Goal: Check status: Check status

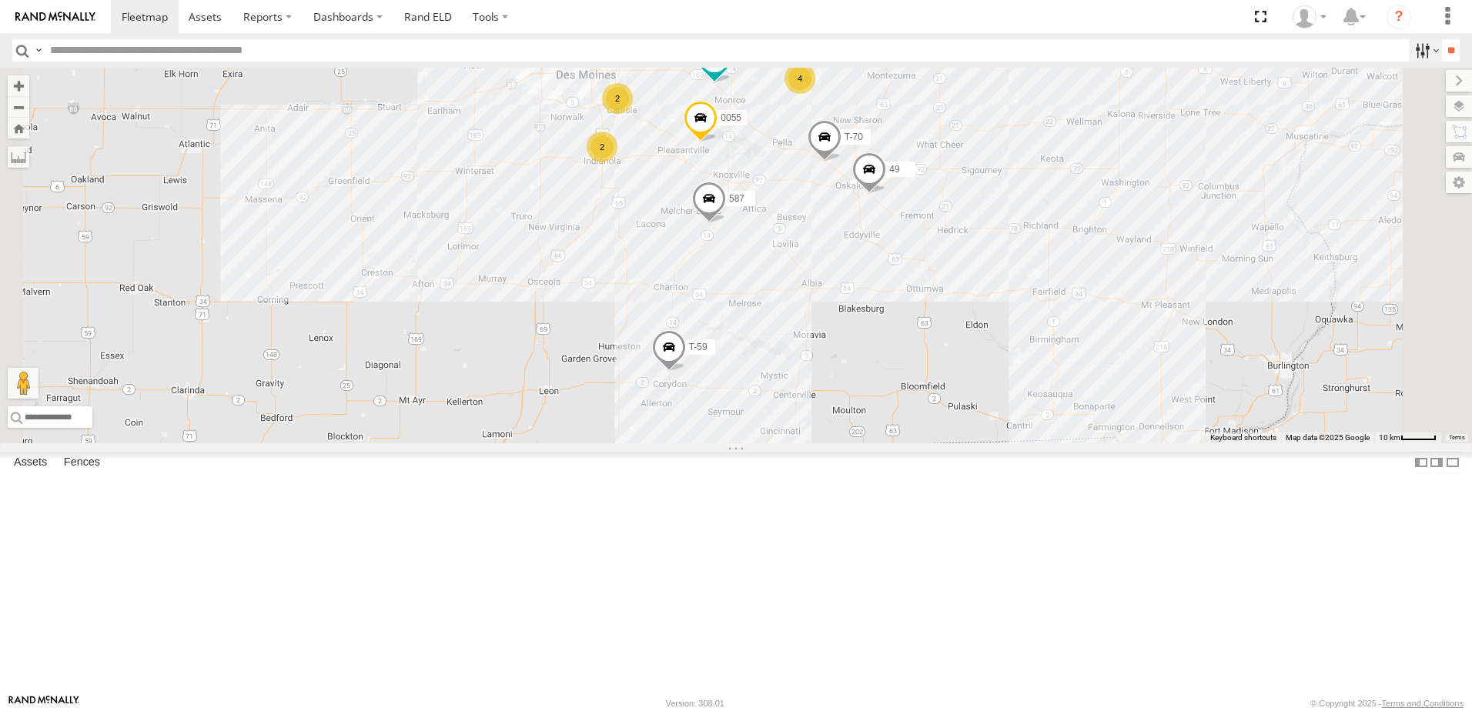
click at [1412, 47] on label at bounding box center [1425, 50] width 33 height 22
click at [0, 0] on span "Tractor" at bounding box center [0, 0] width 0 height 0
click at [1442, 46] on input "**" at bounding box center [1451, 50] width 18 height 22
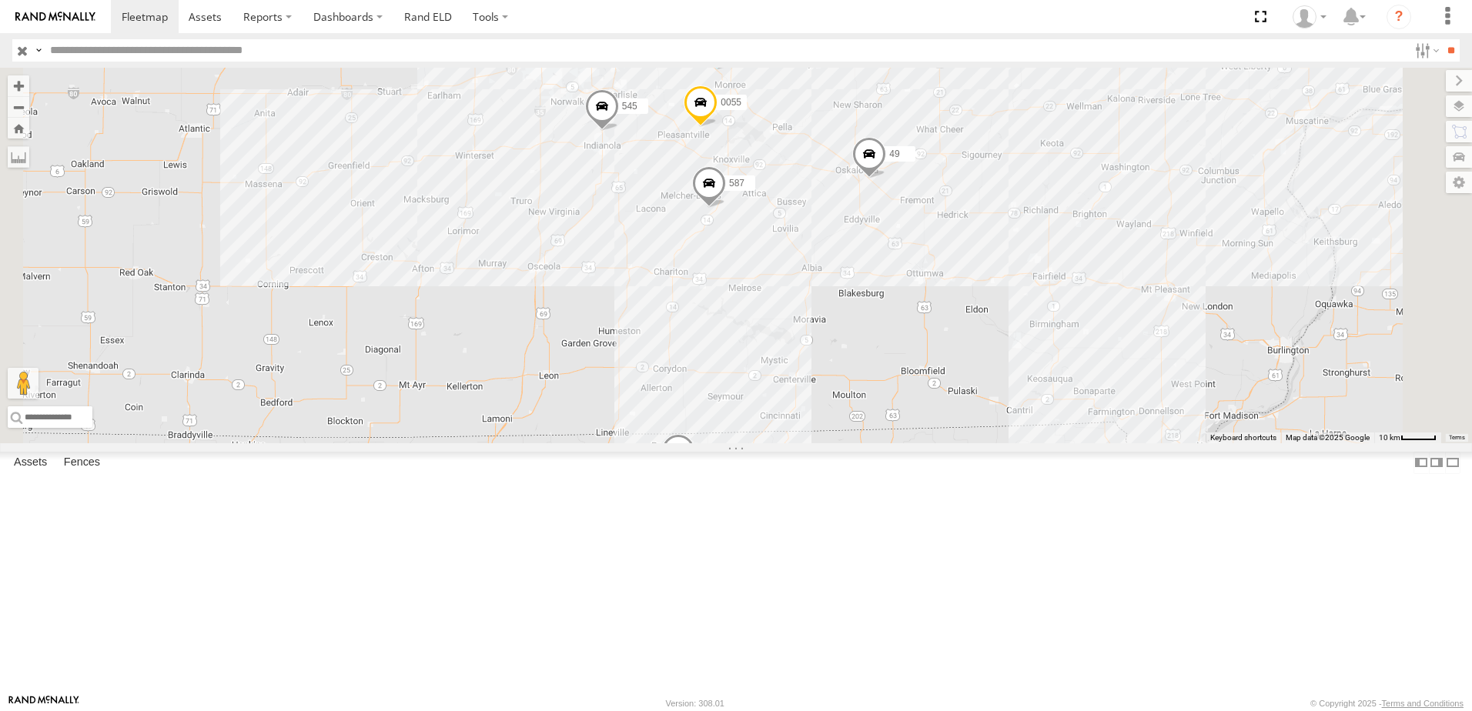
click at [0, 0] on div "48" at bounding box center [0, 0] width 0 height 0
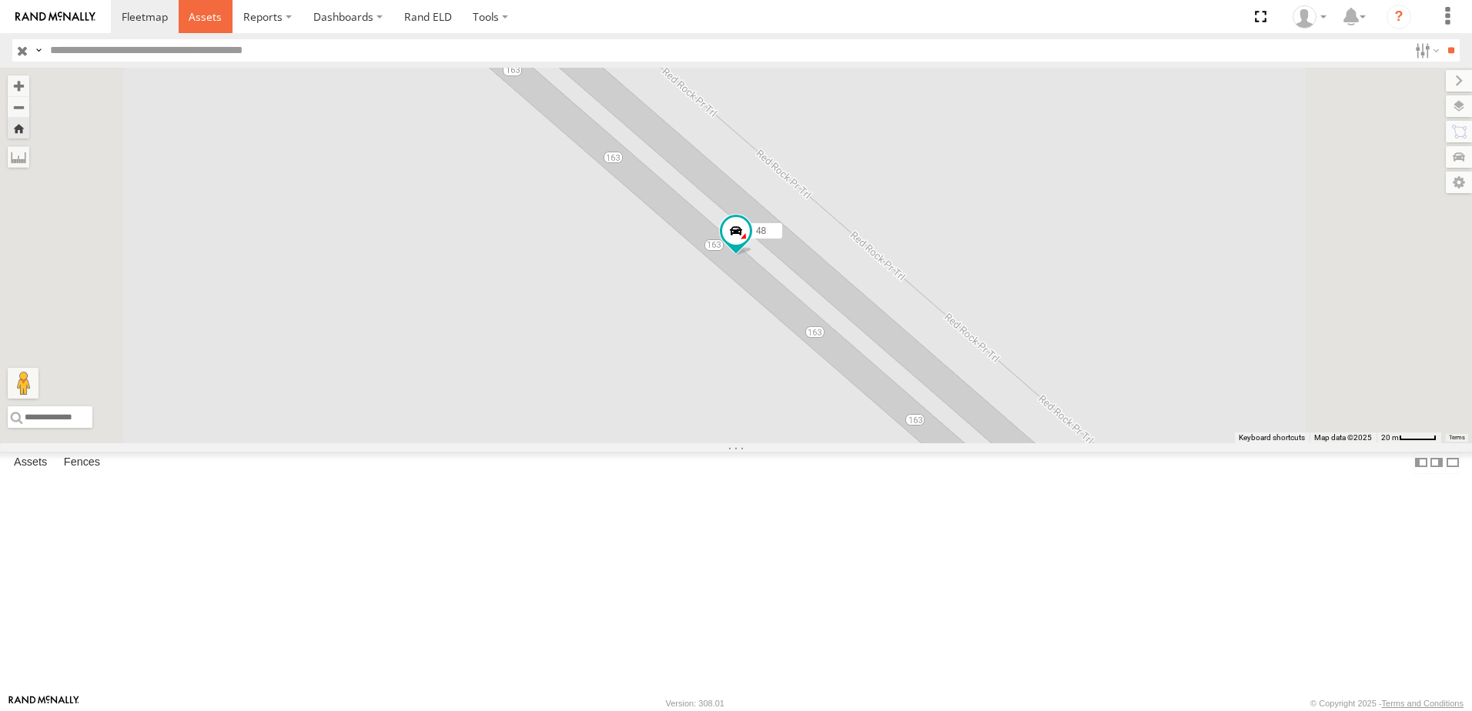
click at [212, 16] on span at bounding box center [205, 16] width 33 height 15
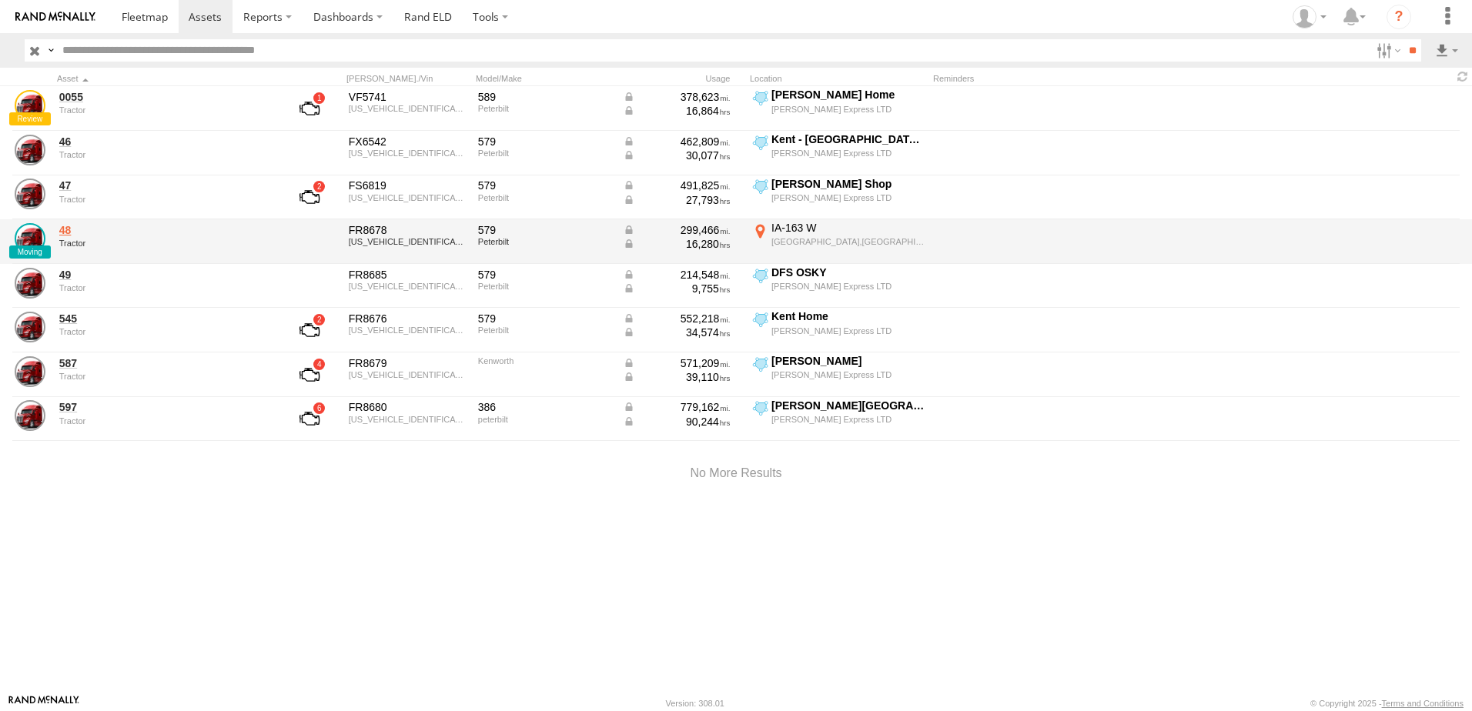
click at [68, 230] on link "48" at bounding box center [164, 230] width 211 height 14
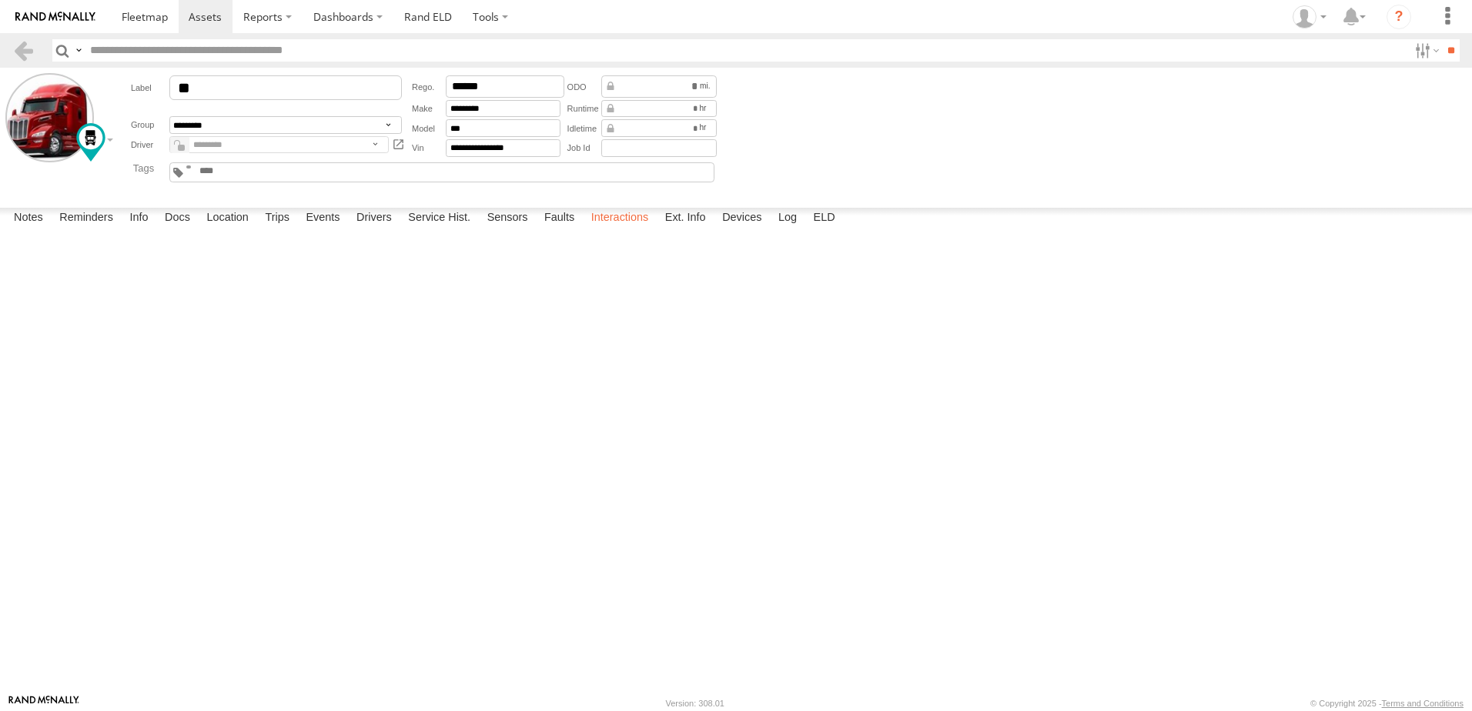
click at [607, 229] on label "Interactions" at bounding box center [619, 219] width 73 height 22
click at [25, 50] on link at bounding box center [23, 50] width 22 height 22
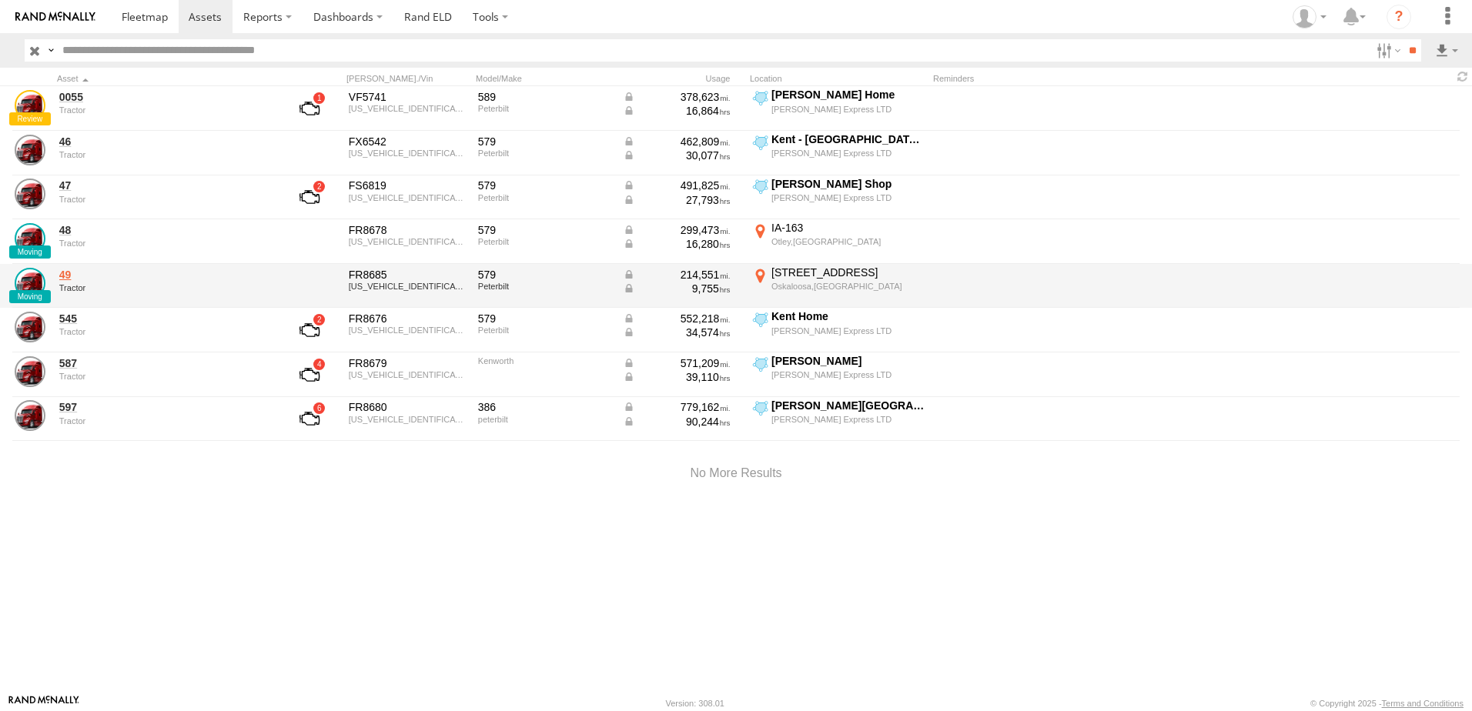
click at [69, 276] on link "49" at bounding box center [164, 275] width 211 height 14
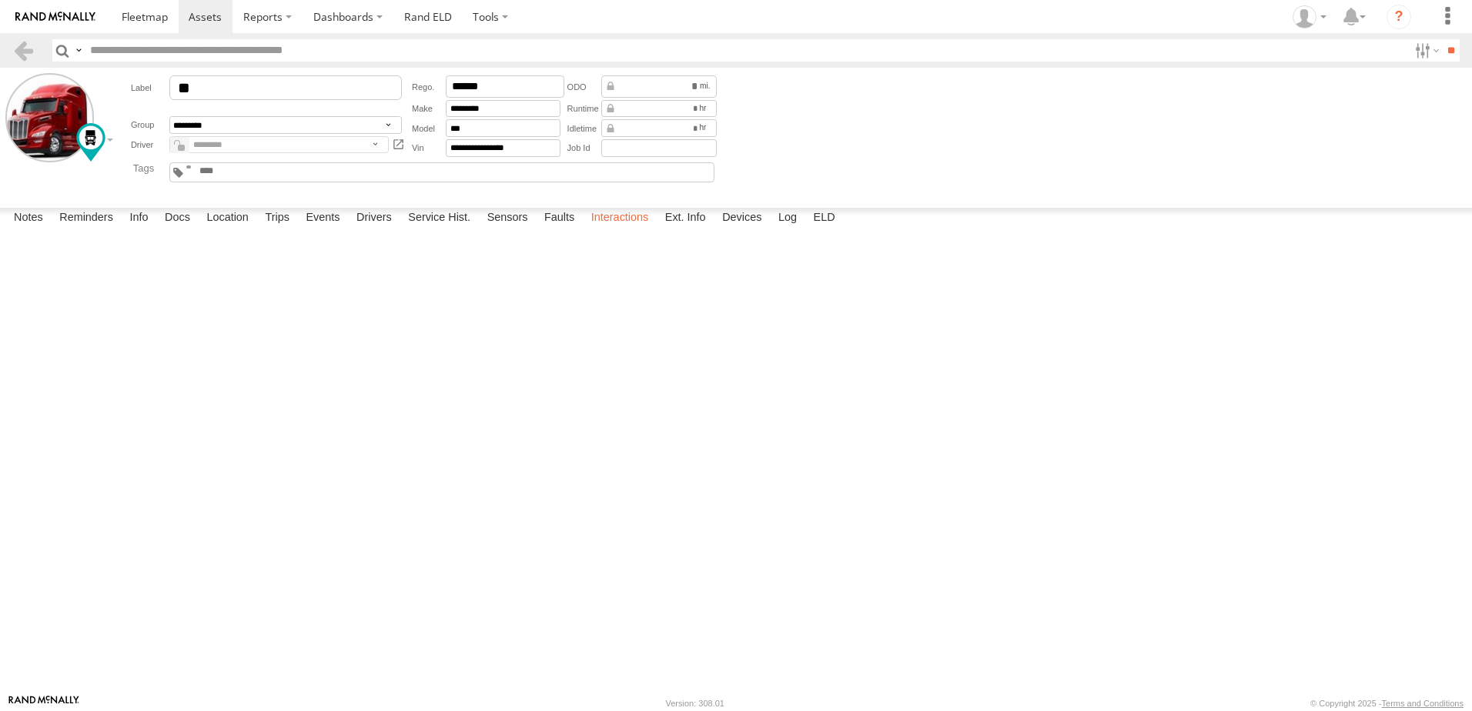
click at [624, 229] on label "Interactions" at bounding box center [619, 219] width 73 height 22
click at [28, 46] on link at bounding box center [23, 50] width 22 height 22
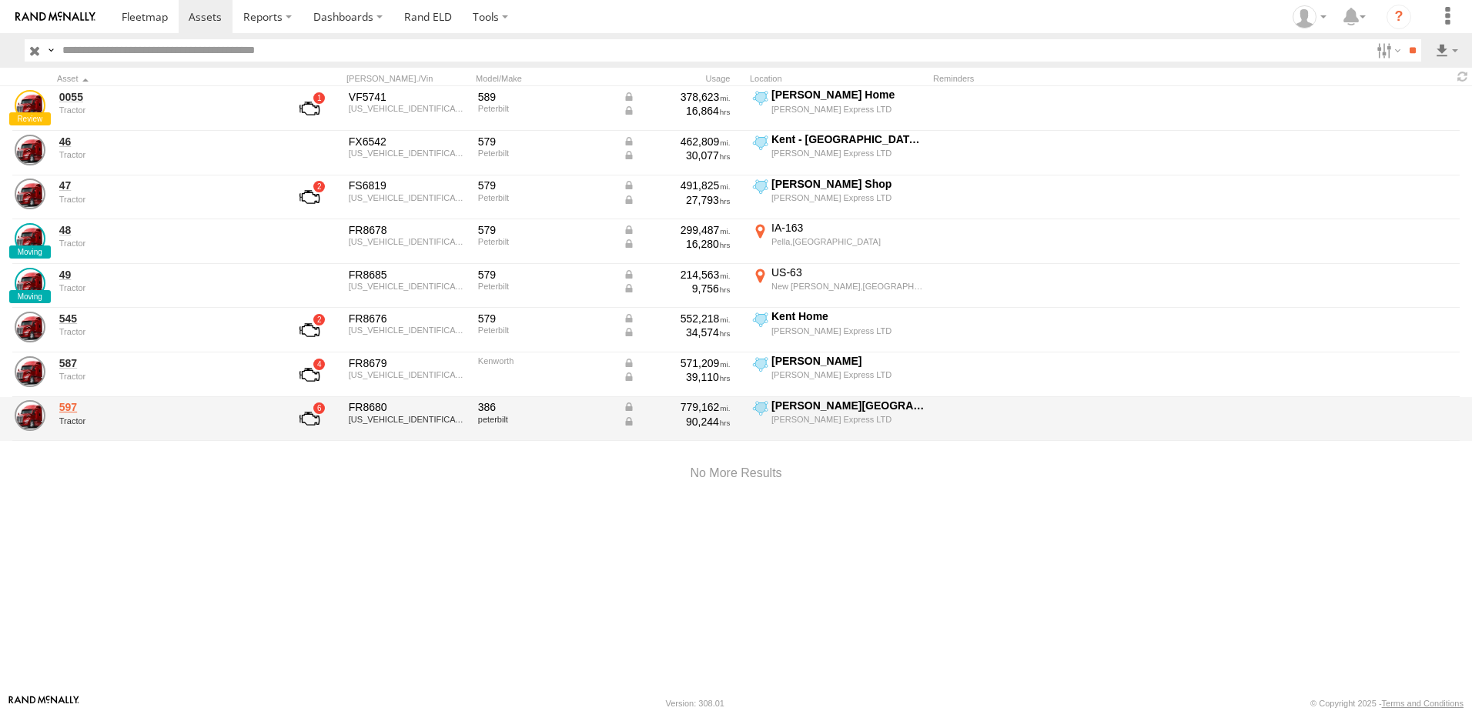
click at [69, 408] on link "597" at bounding box center [164, 407] width 211 height 14
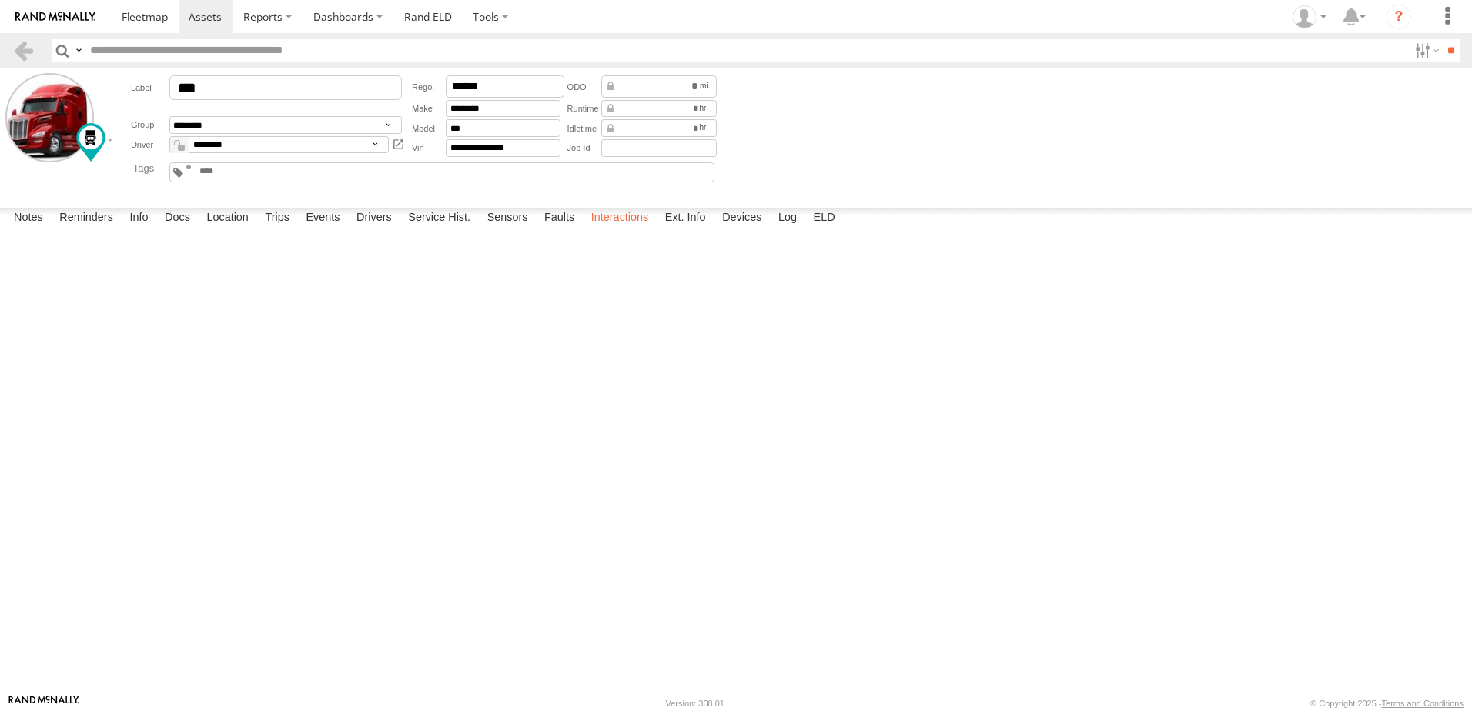
click at [636, 229] on label "Interactions" at bounding box center [619, 219] width 73 height 22
click at [22, 45] on link at bounding box center [23, 50] width 22 height 22
click at [232, 229] on label "Location" at bounding box center [228, 219] width 58 height 22
click at [0, 0] on span at bounding box center [0, 0] width 0 height 0
click at [0, 0] on div "597 597 Tractor Murphy - Lucerne,MO 40.46716 , -93.28623 0 07:49:27 09/19/2025" at bounding box center [0, 0] width 0 height 0
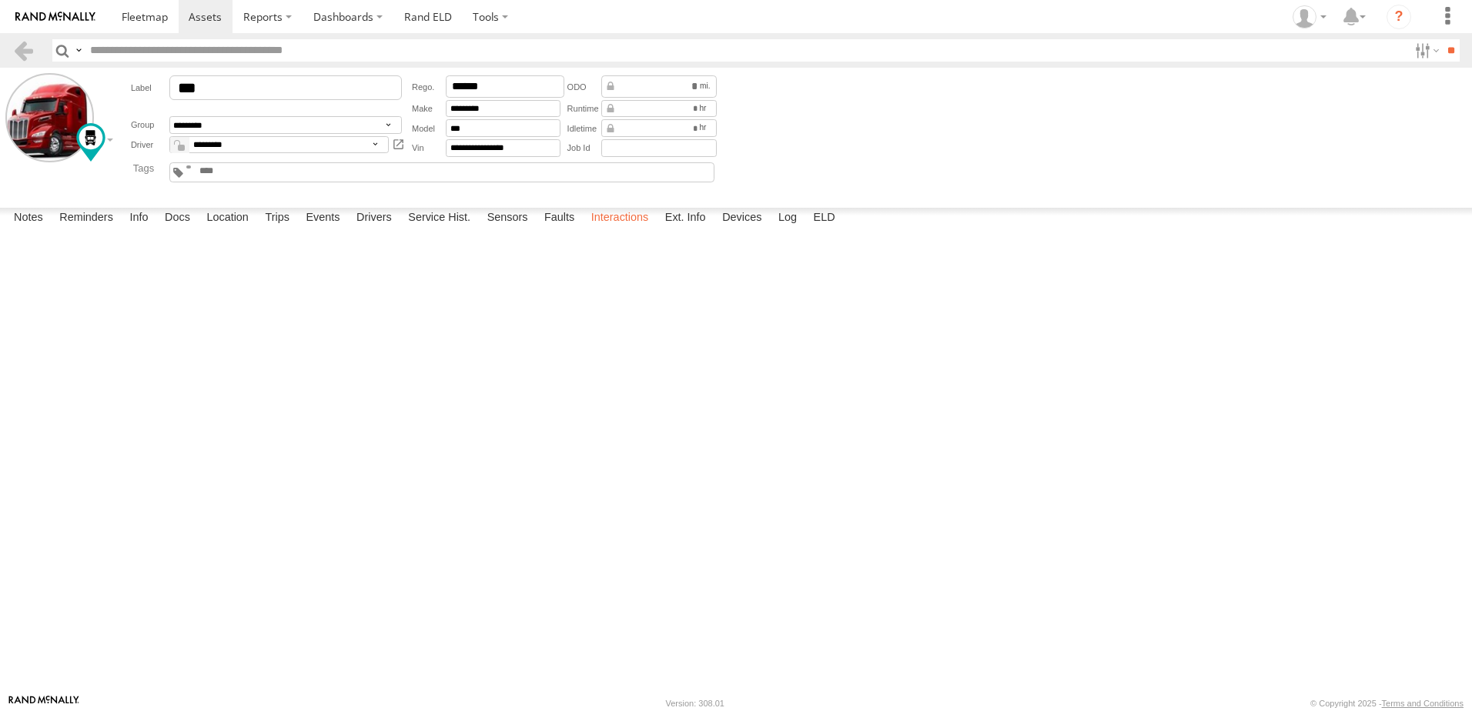
click at [617, 229] on label "Interactions" at bounding box center [619, 219] width 73 height 22
click at [15, 183] on div at bounding box center [55, 134] width 100 height 123
click at [18, 51] on link at bounding box center [23, 50] width 22 height 22
